Goal: Task Accomplishment & Management: Manage account settings

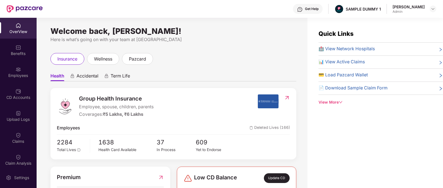
click at [303, 9] on img at bounding box center [300, 10] width 6 height 6
click at [210, 38] on div "Here is what’s going on with your team at [GEOGRAPHIC_DATA]" at bounding box center [173, 39] width 246 height 7
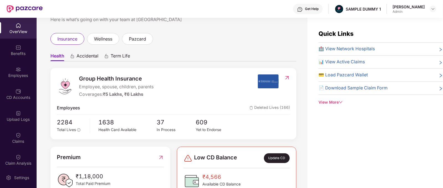
scroll to position [26, 0]
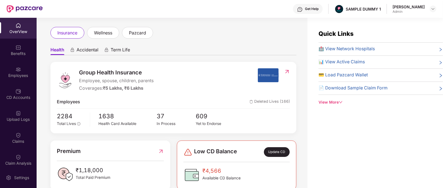
click at [90, 49] on span "Accidental" at bounding box center [87, 51] width 22 height 8
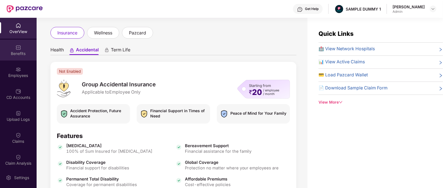
click at [16, 48] on img at bounding box center [19, 48] width 6 height 6
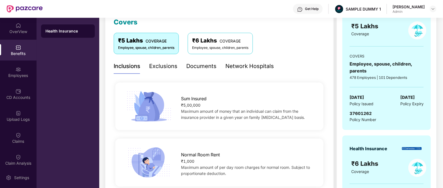
scroll to position [46, 0]
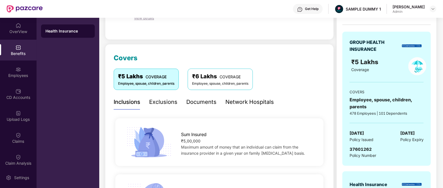
click at [158, 104] on div "Exclusions" at bounding box center [163, 102] width 28 height 9
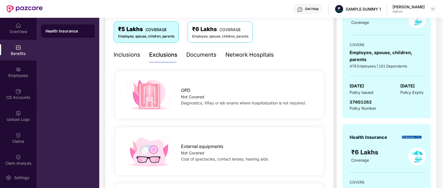
scroll to position [93, 0]
click at [198, 55] on div "Documents" at bounding box center [201, 55] width 30 height 9
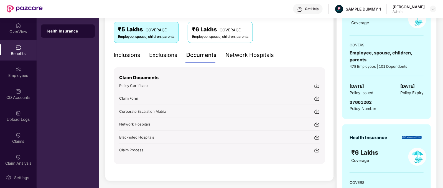
click at [247, 60] on div "Network Hospitals" at bounding box center [249, 54] width 49 height 15
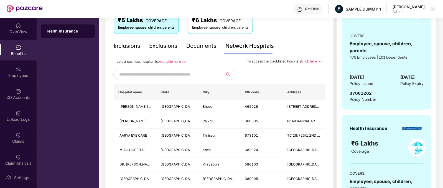
scroll to position [102, 0]
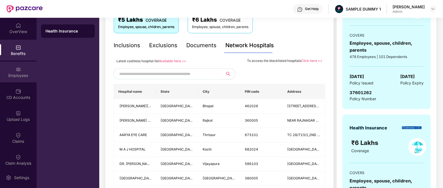
click at [28, 69] on div "Employees" at bounding box center [18, 72] width 37 height 21
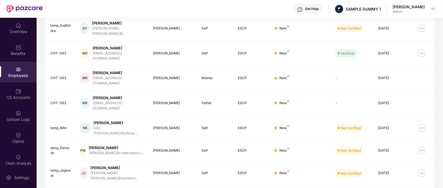
scroll to position [0, 0]
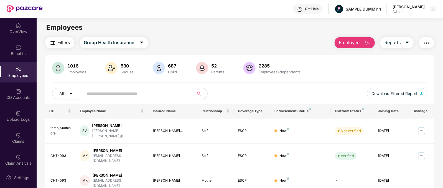
click at [347, 41] on span "Employee" at bounding box center [349, 42] width 21 height 7
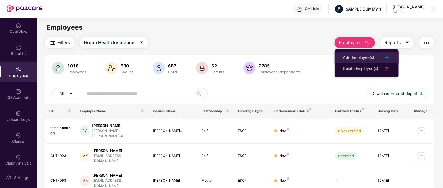
click at [370, 57] on div "Add Employee(s)" at bounding box center [358, 57] width 31 height 7
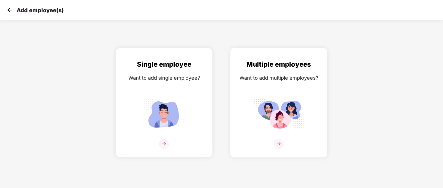
click at [277, 144] on div "Multiple employees Want to add multiple employees?" at bounding box center [278, 107] width 85 height 96
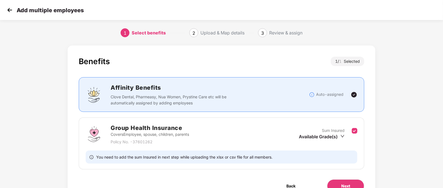
scroll to position [29, 0]
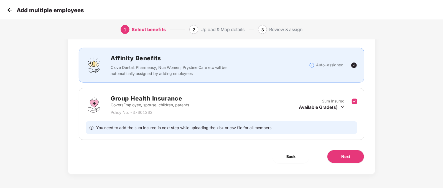
click at [339, 149] on div "Benefits 1 / 1 Selected Affinity Benefits Clove Dental, Pharmeasy, Nua Women, P…" at bounding box center [222, 95] width 308 height 158
click at [353, 159] on button "Next" at bounding box center [345, 156] width 37 height 13
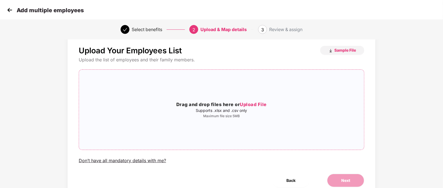
scroll to position [11, 0]
click at [7, 7] on img at bounding box center [10, 10] width 8 height 8
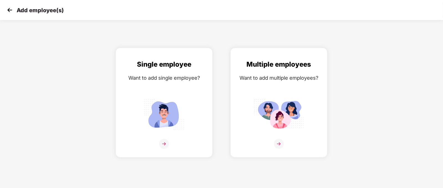
click at [7, 7] on img at bounding box center [10, 10] width 8 height 8
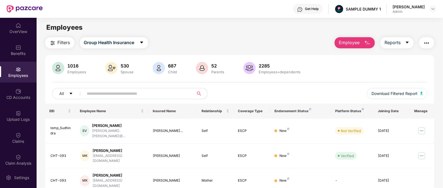
scroll to position [92, 0]
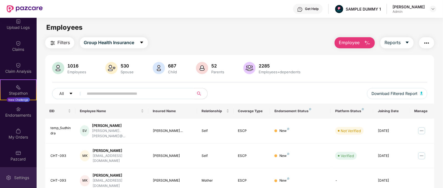
click at [9, 179] on img at bounding box center [9, 178] width 6 height 6
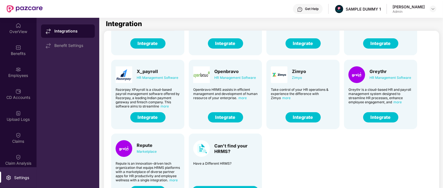
scroll to position [18, 0]
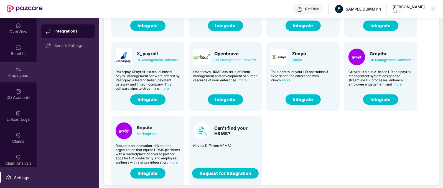
click at [18, 78] on div "Employees" at bounding box center [18, 76] width 37 height 6
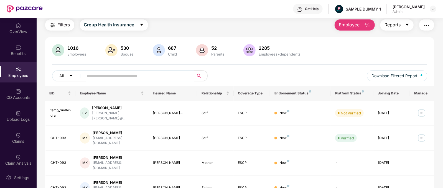
click at [389, 25] on span "Reports" at bounding box center [392, 24] width 16 height 7
click at [15, 97] on div "CD Accounts" at bounding box center [18, 98] width 37 height 6
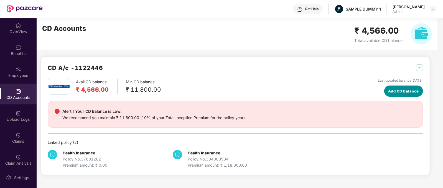
click at [384, 94] on button "Add CD Balance" at bounding box center [403, 90] width 39 height 11
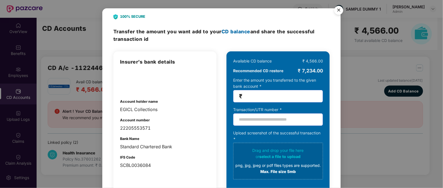
click at [338, 6] on img "Close" at bounding box center [339, 11] width 16 height 16
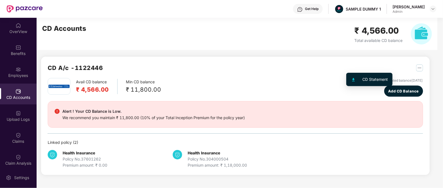
click at [416, 66] on img "button" at bounding box center [419, 67] width 7 height 7
click at [416, 64] on img "button" at bounding box center [419, 67] width 7 height 7
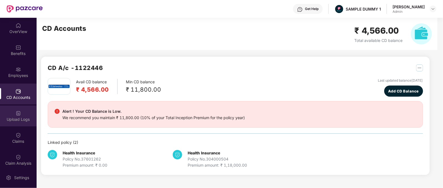
click at [13, 123] on div "Upload Logs" at bounding box center [18, 115] width 37 height 21
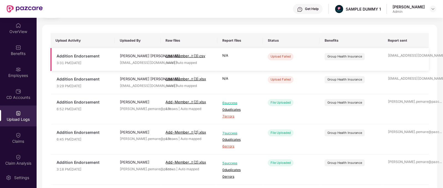
scroll to position [36, 0]
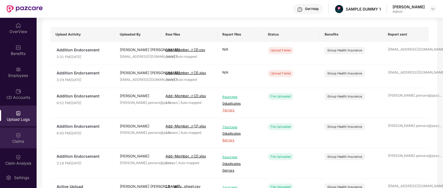
click at [26, 139] on div "Claims" at bounding box center [18, 141] width 37 height 6
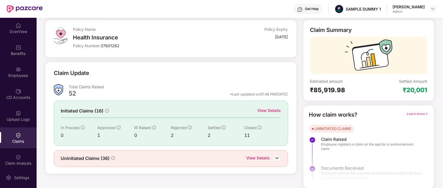
scroll to position [29, 0]
click at [264, 108] on div "View Details" at bounding box center [269, 111] width 24 height 6
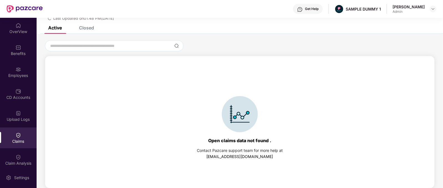
scroll to position [12, 0]
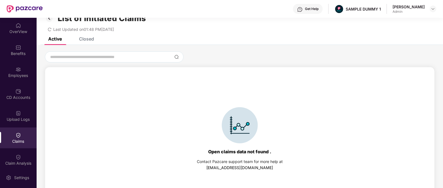
click at [84, 37] on div "Closed" at bounding box center [86, 39] width 15 height 6
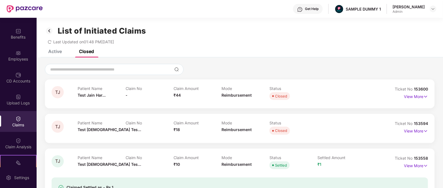
scroll to position [16, 0]
click at [432, 10] on img at bounding box center [433, 9] width 4 height 4
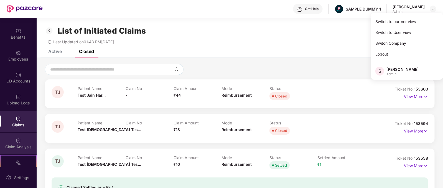
click at [22, 138] on div "Claim Analysis" at bounding box center [18, 143] width 37 height 21
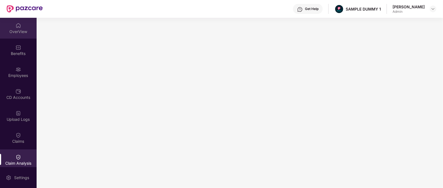
click at [12, 27] on div "OverView" at bounding box center [18, 28] width 37 height 21
